Goal: Navigation & Orientation: Understand site structure

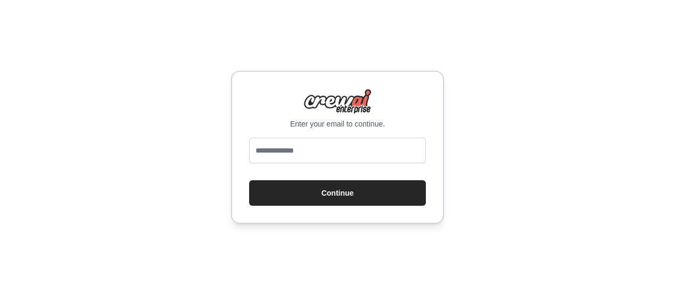
type input "**********"
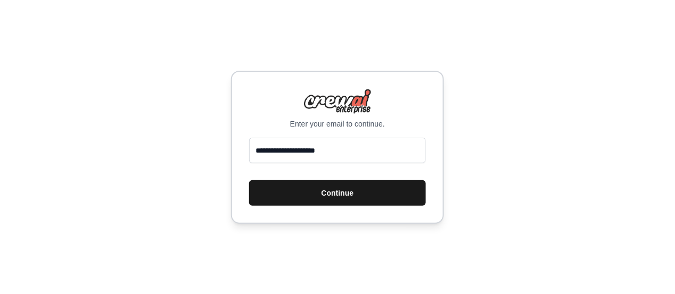
click at [348, 196] on button "Continue" at bounding box center [337, 193] width 177 height 26
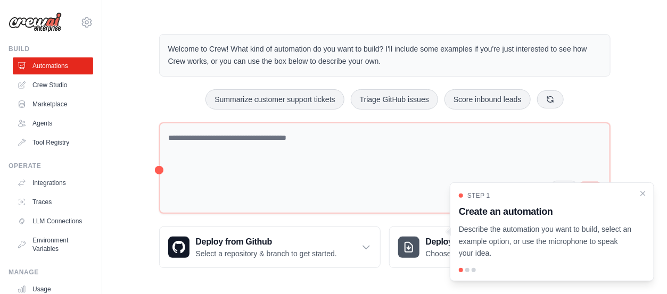
scroll to position [10, 0]
click at [641, 192] on icon "Close walkthrough" at bounding box center [643, 192] width 5 height 5
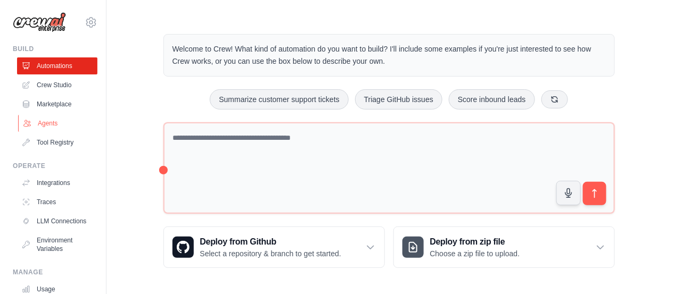
scroll to position [0, 0]
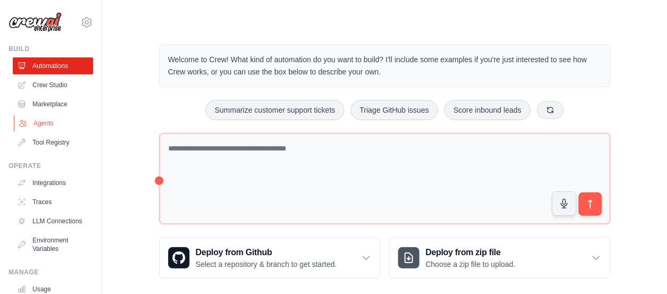
click at [72, 128] on link "Agents" at bounding box center [54, 123] width 80 height 17
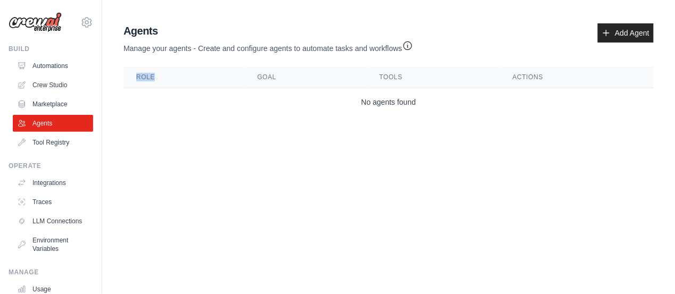
drag, startPoint x: 153, startPoint y: 77, endPoint x: 115, endPoint y: 79, distance: 37.8
click at [115, 79] on div "Agent Usage Guide To use an agent in your CrewAI project, you can initialize it…" at bounding box center [388, 69] width 573 height 101
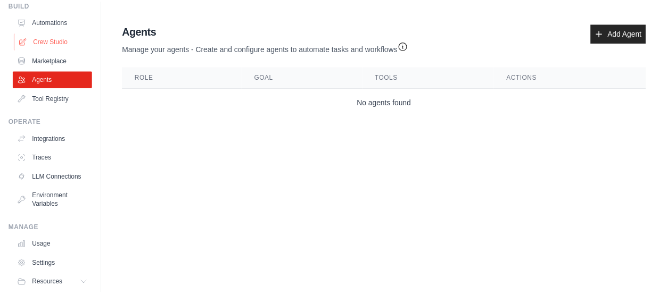
scroll to position [87, 0]
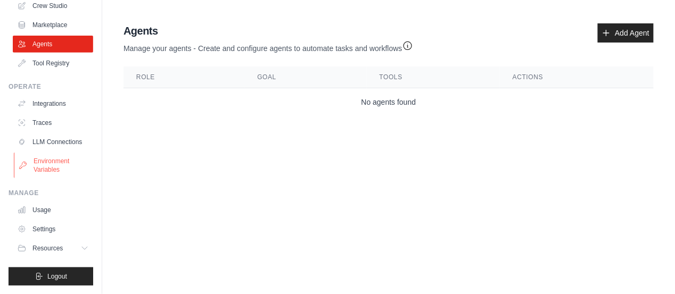
click at [63, 164] on link "Environment Variables" at bounding box center [54, 166] width 80 height 26
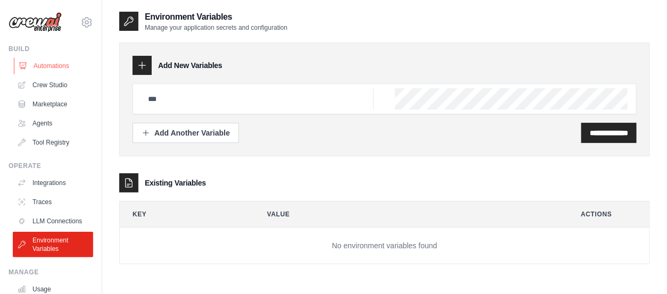
click at [53, 65] on link "Automations" at bounding box center [54, 65] width 80 height 17
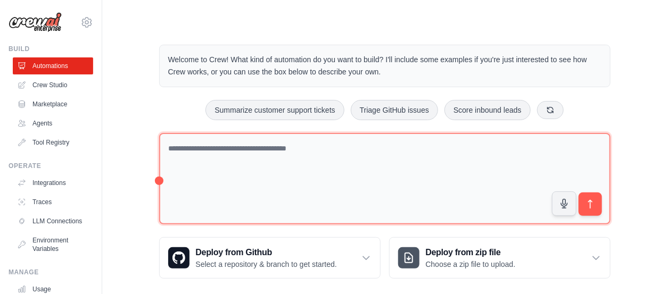
scroll to position [11, 0]
